Goal: Navigation & Orientation: Find specific page/section

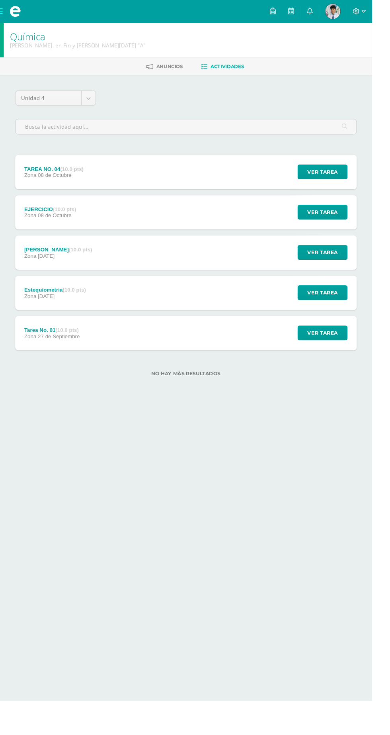
click at [2, 13] on span at bounding box center [16, 12] width 32 height 24
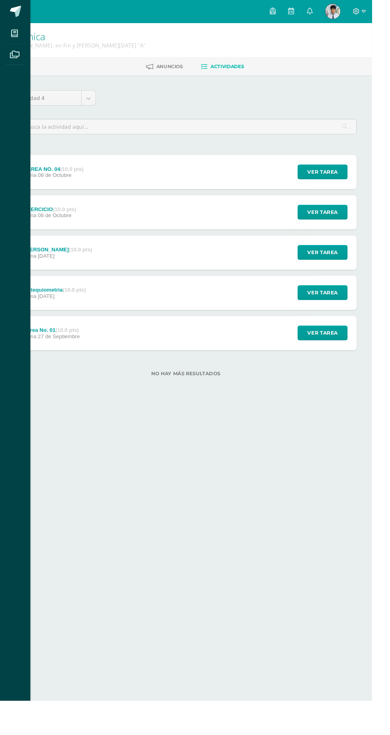
click at [15, 35] on icon at bounding box center [15, 35] width 7 height 8
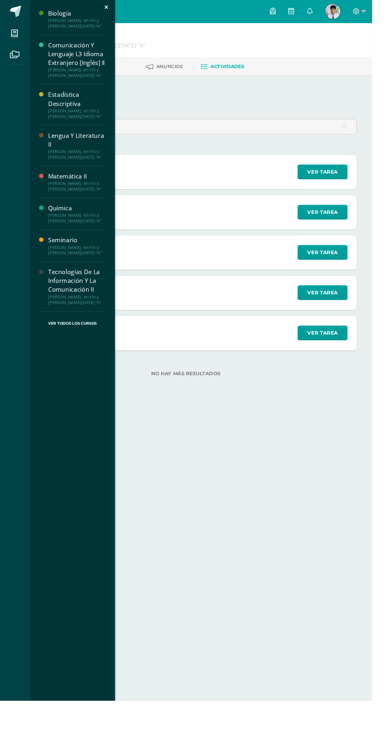
click at [87, 72] on div "[PERSON_NAME]. en Fin y [PERSON_NAME][DATE] "A"" at bounding box center [81, 76] width 61 height 11
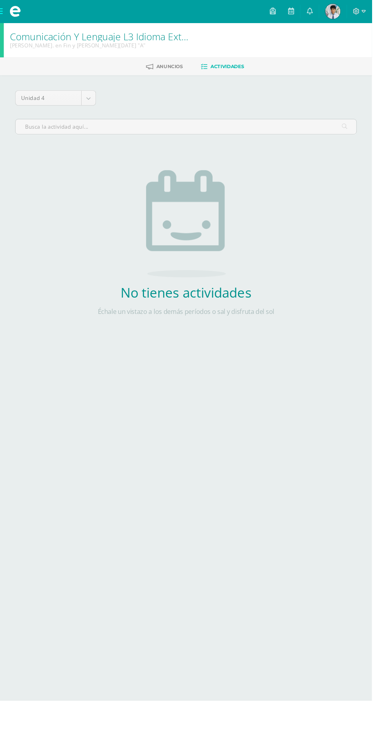
click at [2, 14] on span at bounding box center [16, 12] width 32 height 24
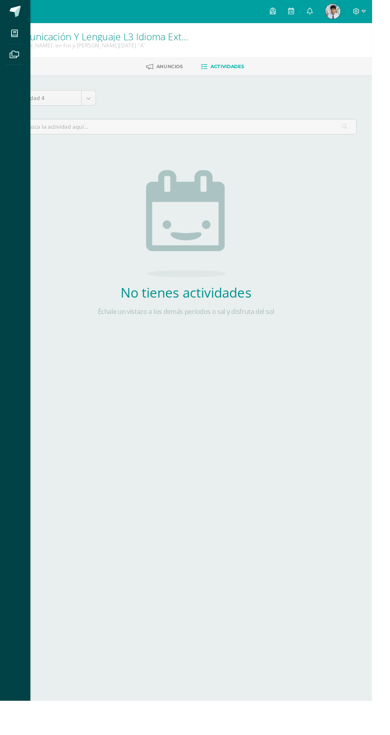
click at [15, 35] on icon at bounding box center [15, 35] width 7 height 8
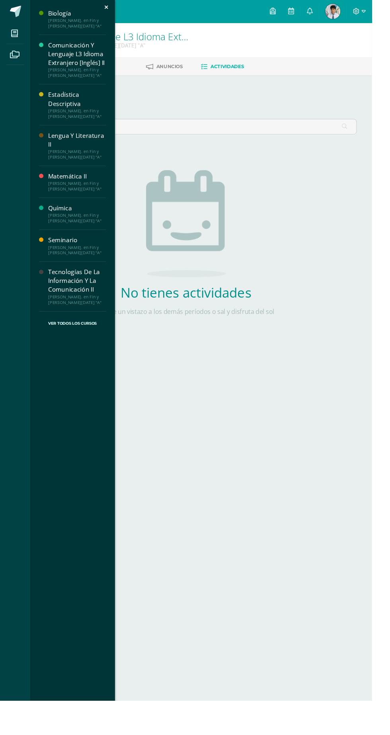
click at [57, 297] on div "Tecnologías De La Información Y La Comunicación II" at bounding box center [81, 294] width 61 height 27
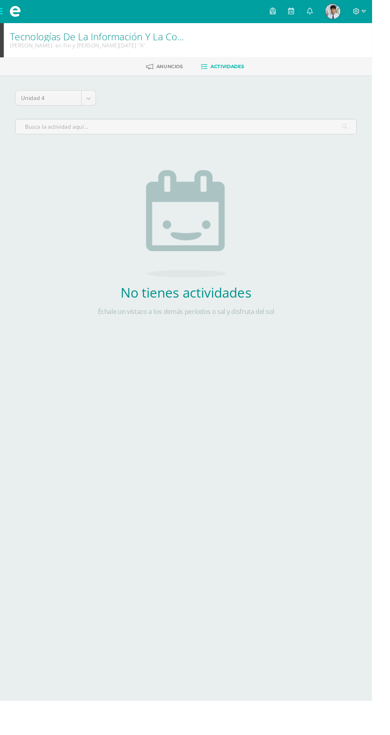
click at [10, 20] on span at bounding box center [16, 12] width 32 height 24
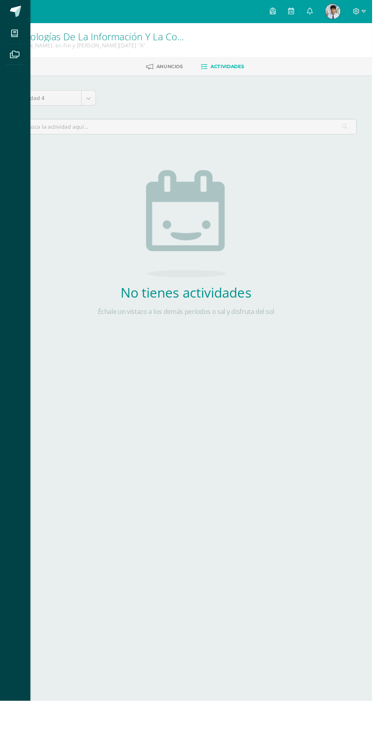
click at [14, 53] on icon at bounding box center [15, 57] width 10 height 8
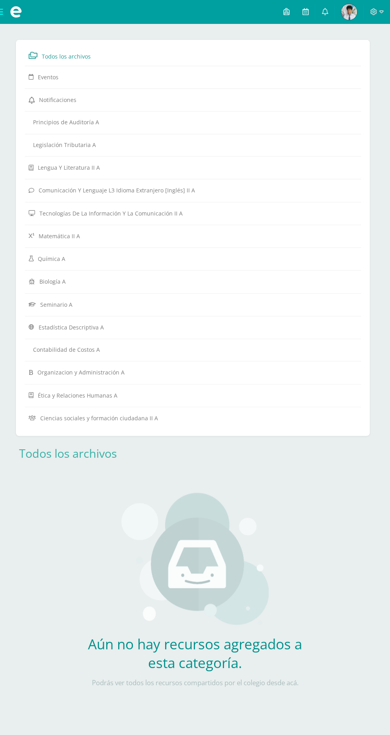
click at [9, 18] on span at bounding box center [16, 12] width 32 height 24
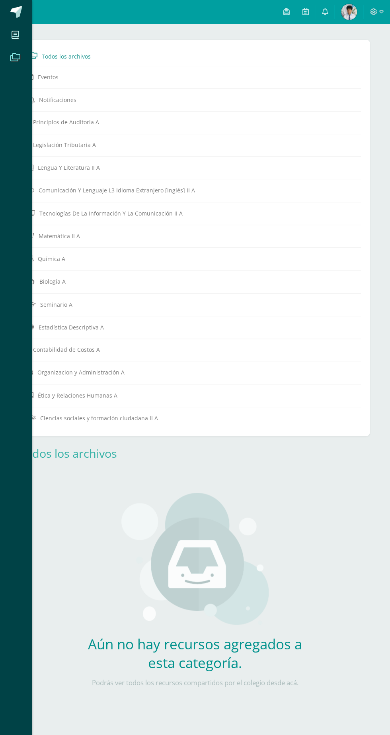
click at [15, 35] on icon at bounding box center [15, 35] width 7 height 8
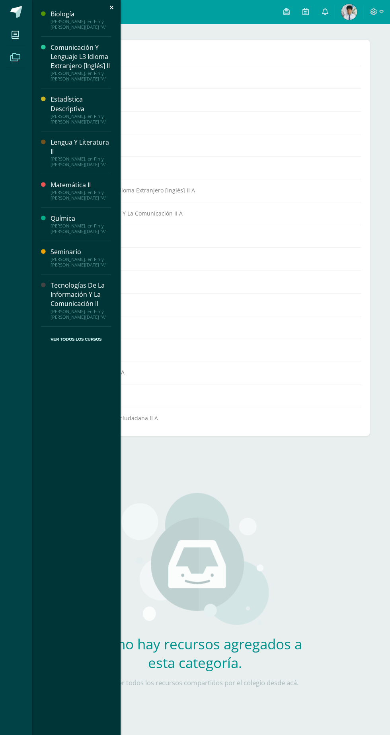
click at [58, 106] on div "Estadística Descriptiva" at bounding box center [81, 104] width 61 height 18
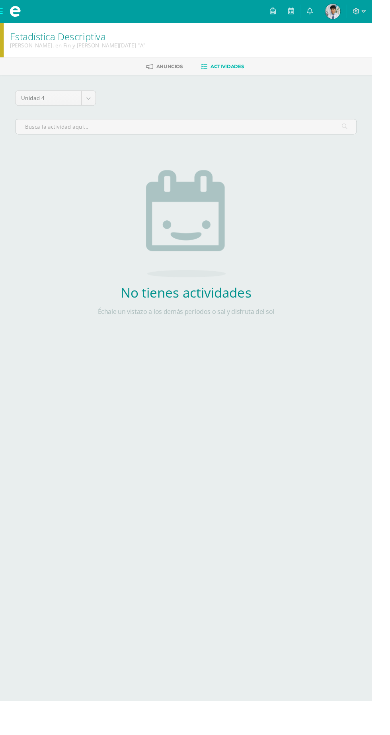
click at [8, 19] on span at bounding box center [16, 12] width 32 height 24
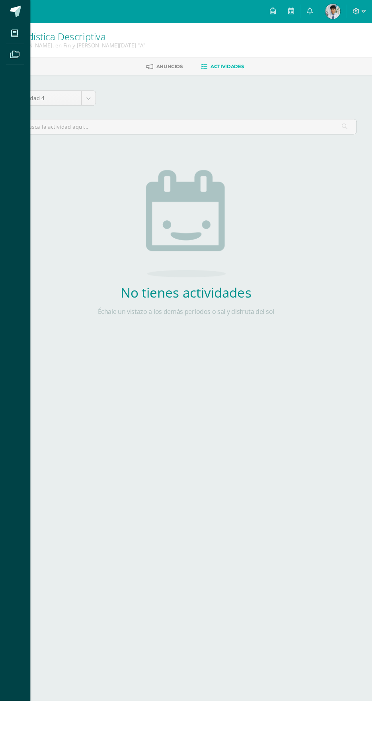
click at [16, 63] on span at bounding box center [15, 57] width 18 height 18
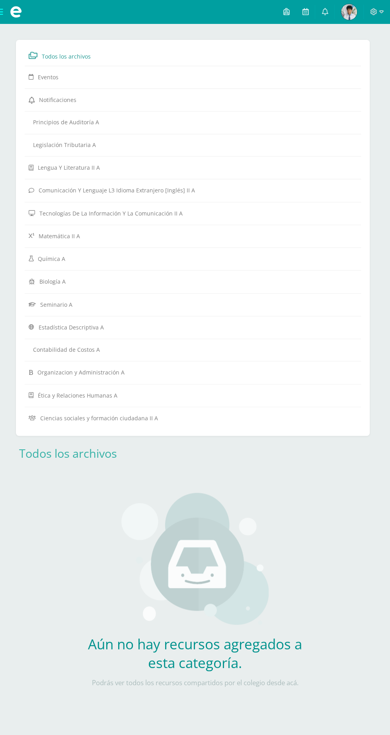
click at [39, 369] on span "Organizacion y Administración A" at bounding box center [80, 373] width 87 height 8
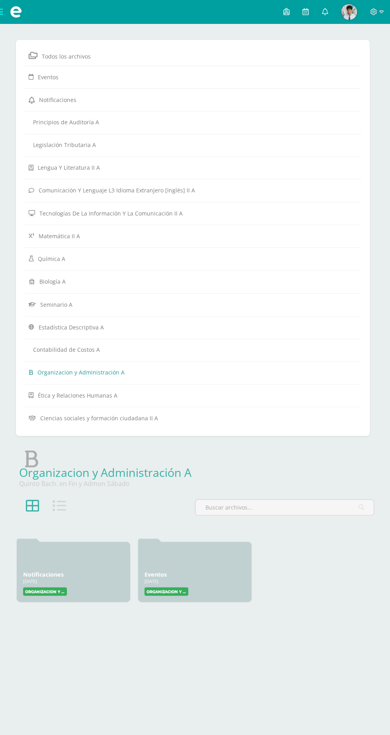
click at [323, 603] on div "Todos los archivos Eventos Notificaciones Principios de Auditoría A Legislación…" at bounding box center [195, 323] width 390 height 598
click at [317, 612] on div "Todos los archivos Eventos Notificaciones Principios de Auditoría A Legislación…" at bounding box center [195, 323] width 390 height 598
click at [11, 8] on span at bounding box center [16, 12] width 12 height 12
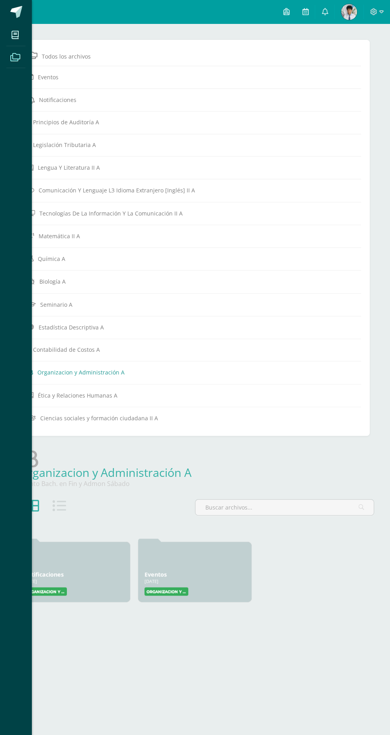
click at [11, 7] on span at bounding box center [16, 12] width 12 height 12
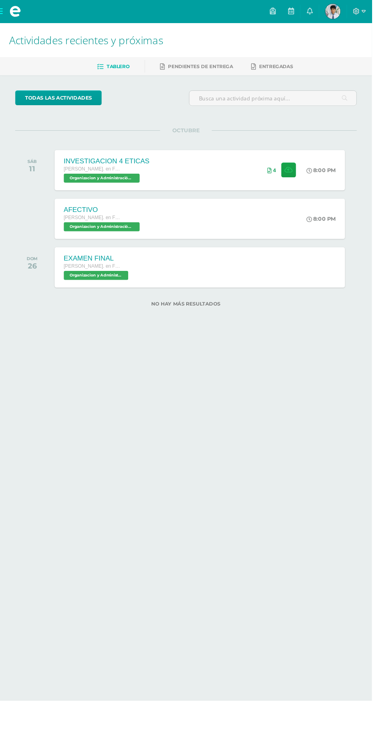
click at [274, 288] on div "EXAMEN FINAL [PERSON_NAME]. en Fin y [PERSON_NAME][DATE] Organizacion y Adminis…" at bounding box center [209, 280] width 305 height 42
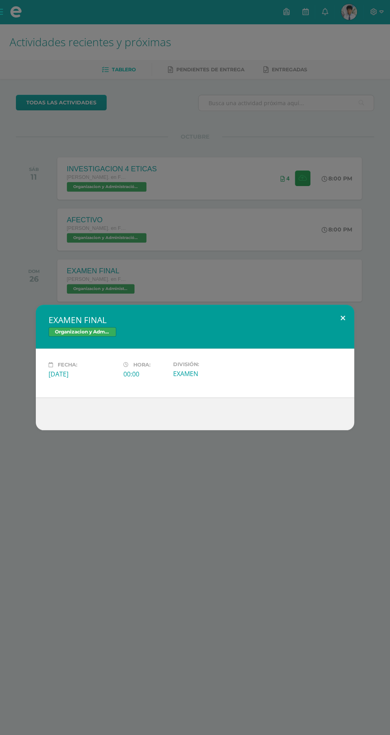
click at [343, 318] on button at bounding box center [343, 318] width 23 height 27
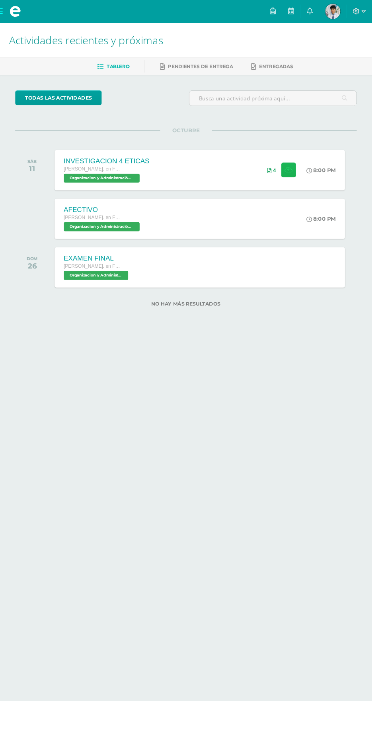
click at [297, 179] on button at bounding box center [303, 179] width 16 height 16
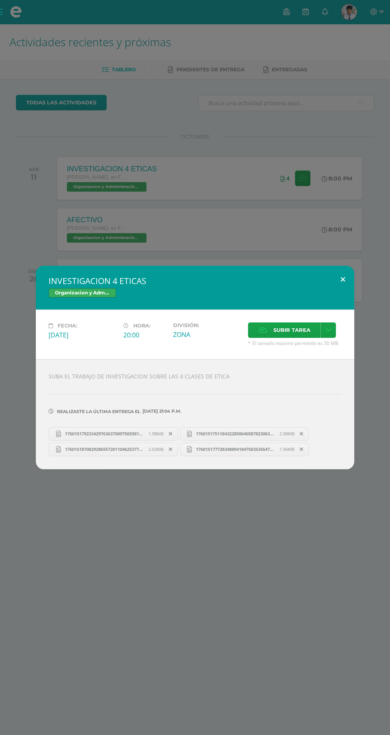
click at [338, 271] on button at bounding box center [343, 279] width 23 height 27
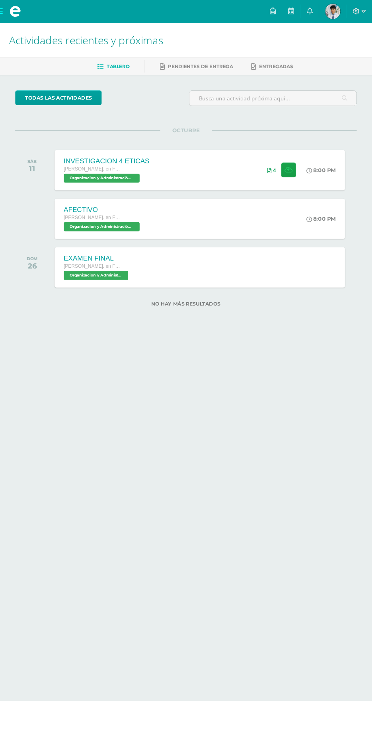
click at [88, 262] on div "EXAMEN FINAL Quinto Bach. en Fin y Admon Sábado Organizacion y Administración '…" at bounding box center [101, 280] width 89 height 42
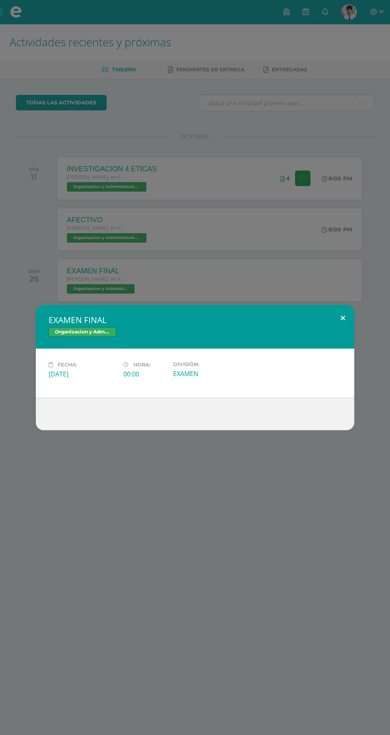
click at [343, 318] on button at bounding box center [343, 318] width 23 height 27
